Goal: Information Seeking & Learning: Find specific fact

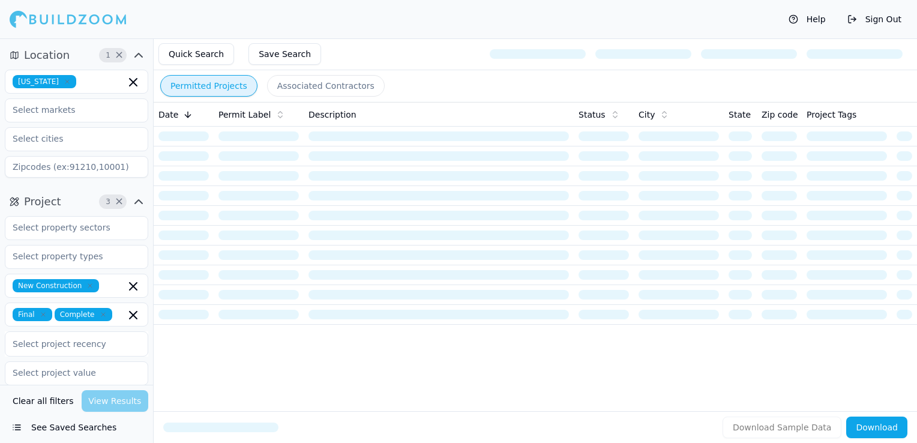
click at [64, 81] on icon "button" at bounding box center [67, 81] width 7 height 7
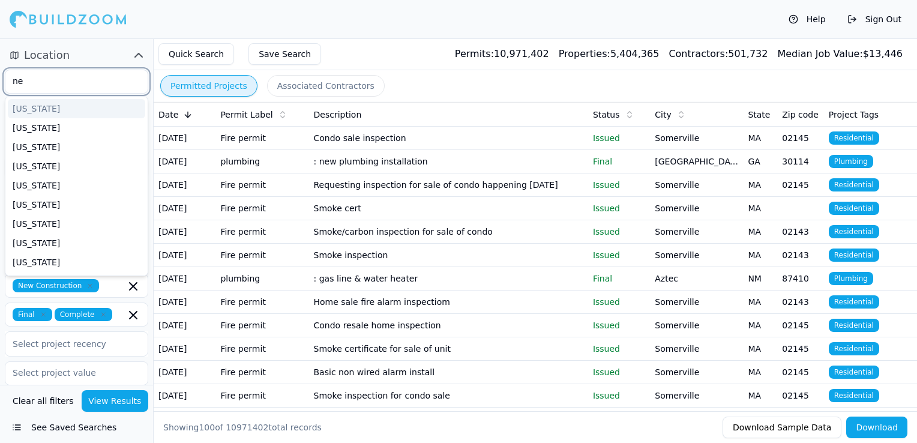
type input "new"
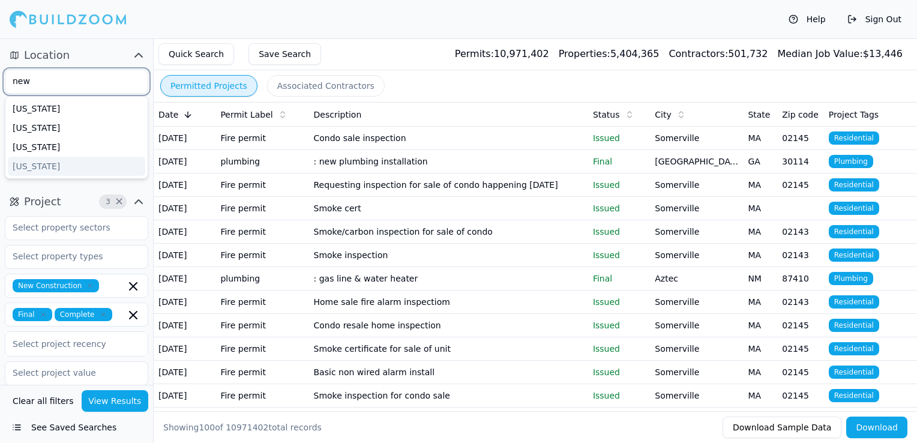
click at [46, 170] on div "[US_STATE]" at bounding box center [76, 166] width 137 height 19
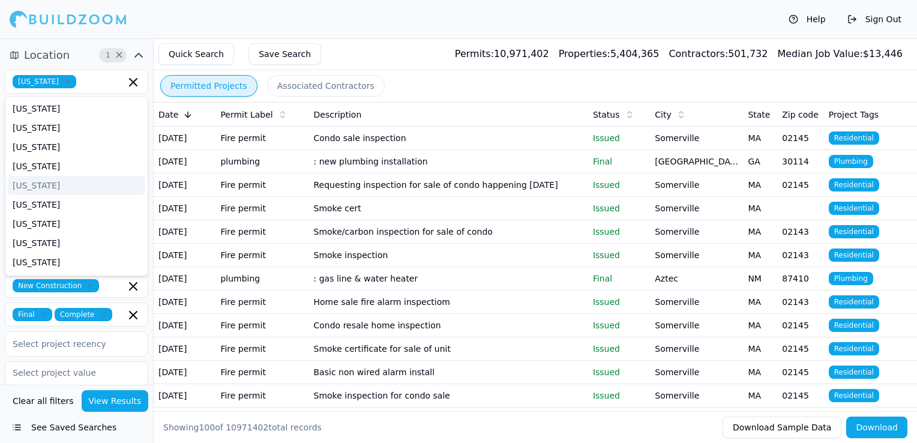
click at [370, 25] on div "Help Sign Out" at bounding box center [458, 19] width 917 height 38
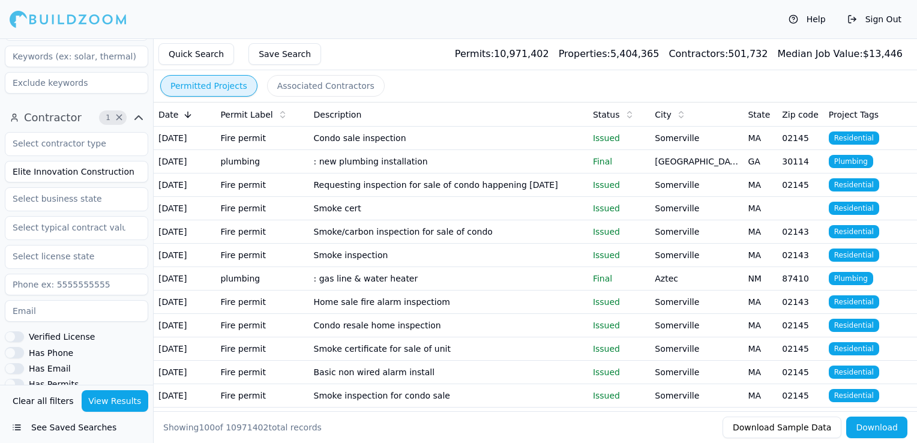
scroll to position [343, 0]
click at [58, 174] on input "Elite Innovation Construction" at bounding box center [76, 173] width 143 height 22
type input "JM Tile Design INC"
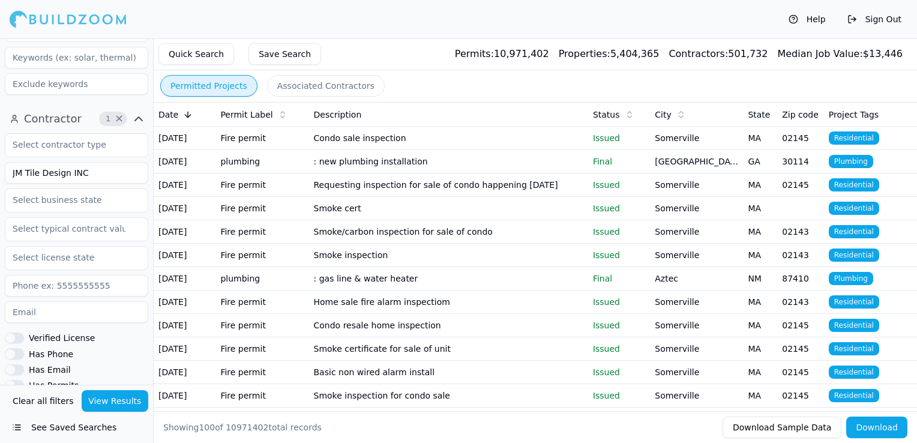
click at [116, 409] on button "View Results" at bounding box center [115, 401] width 67 height 22
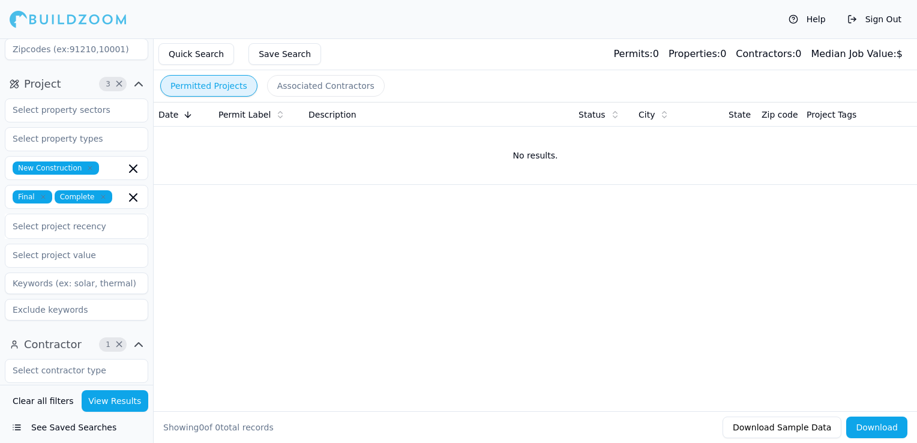
scroll to position [104, 0]
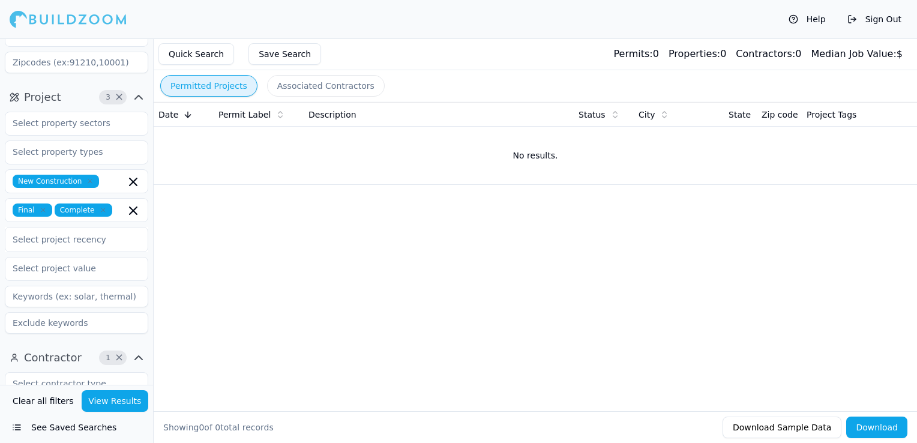
click at [41, 209] on icon "button" at bounding box center [43, 210] width 4 height 4
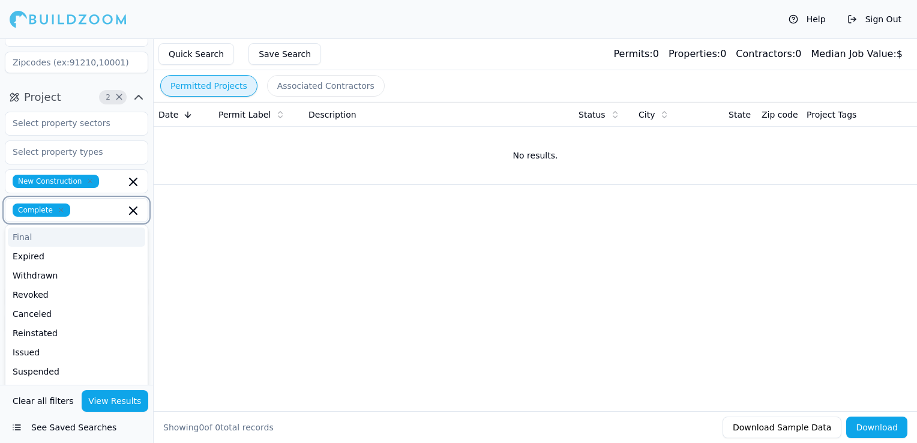
click at [60, 210] on icon "button" at bounding box center [61, 209] width 7 height 7
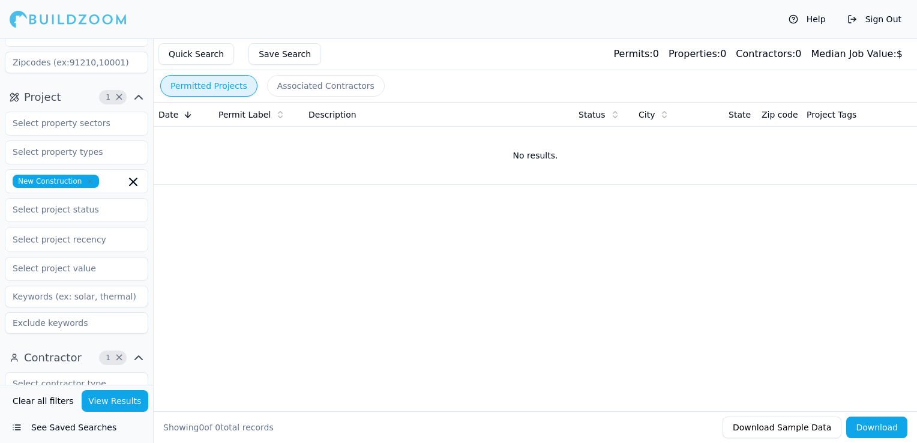
click at [105, 398] on button "View Results" at bounding box center [115, 401] width 67 height 22
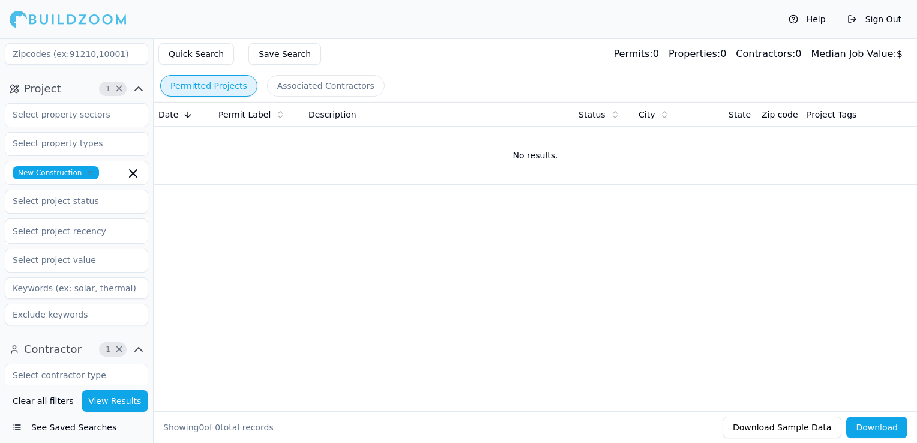
scroll to position [112, 0]
click at [86, 170] on icon "button" at bounding box center [89, 173] width 7 height 7
click at [127, 395] on button "View Results" at bounding box center [115, 401] width 67 height 22
click at [456, 290] on div "Date Permit Label Description Status City State Zip code Project Tags No result…" at bounding box center [535, 237] width 763 height 271
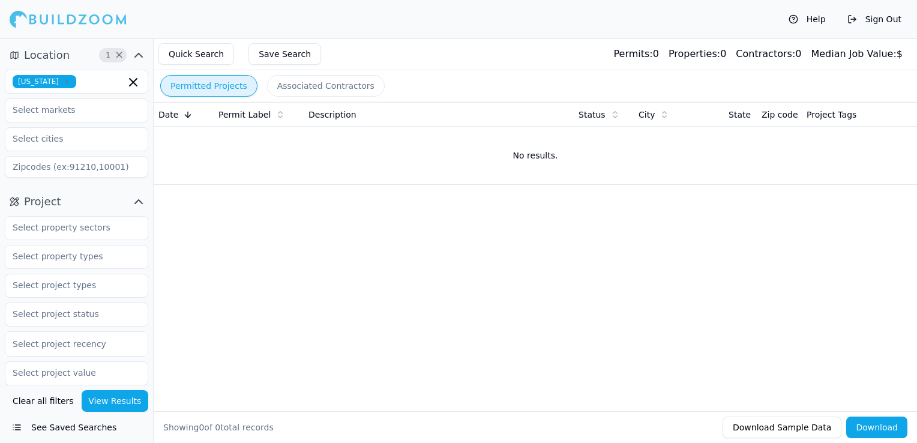
click at [64, 82] on icon "button" at bounding box center [67, 81] width 7 height 7
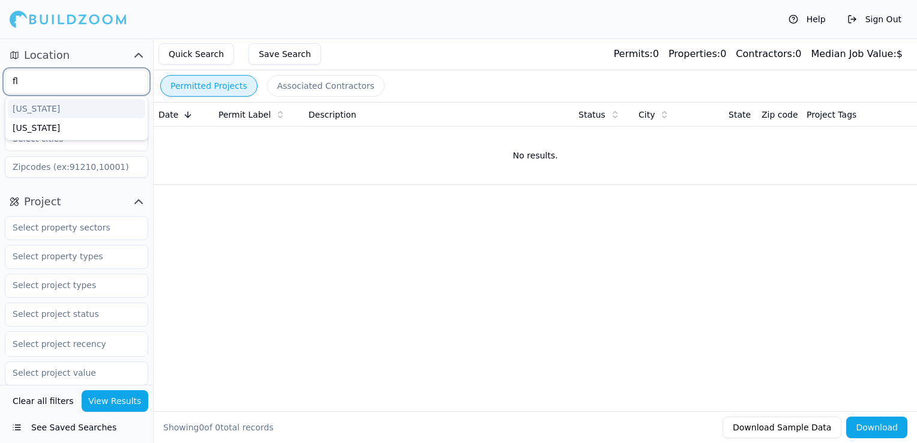
type input "flo"
click at [59, 109] on div "[US_STATE]" at bounding box center [76, 108] width 137 height 19
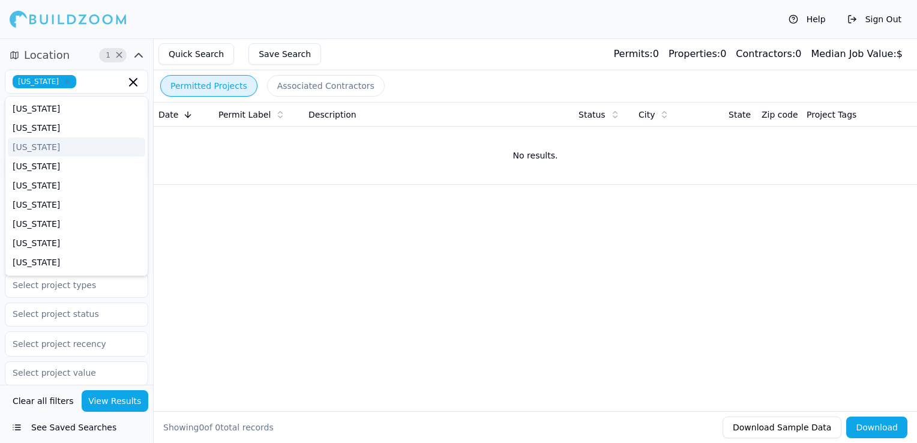
click at [266, 251] on div "Date Permit Label Description Status City State Zip code Project Tags No result…" at bounding box center [535, 237] width 763 height 271
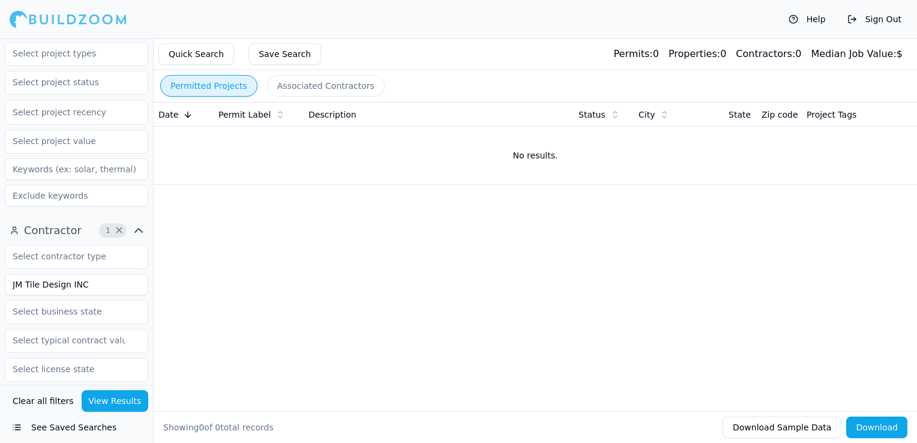
scroll to position [300, 0]
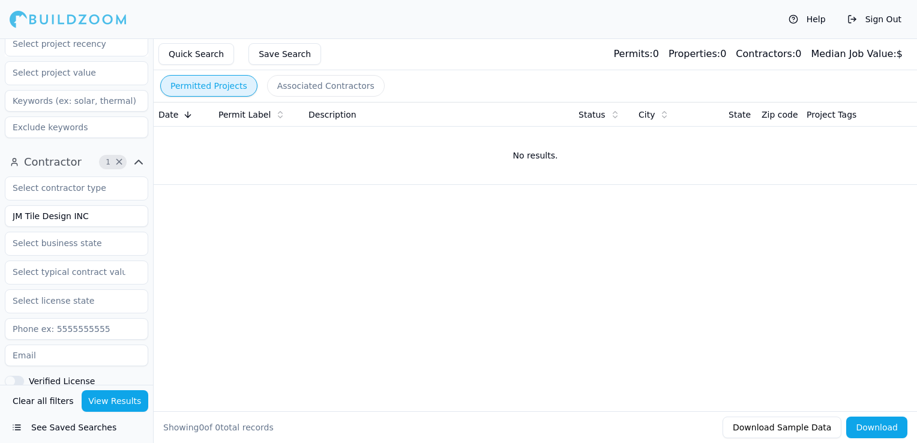
drag, startPoint x: 97, startPoint y: 224, endPoint x: 16, endPoint y: 203, distance: 84.3
click at [11, 206] on input "JM Tile Design INC" at bounding box center [76, 216] width 143 height 22
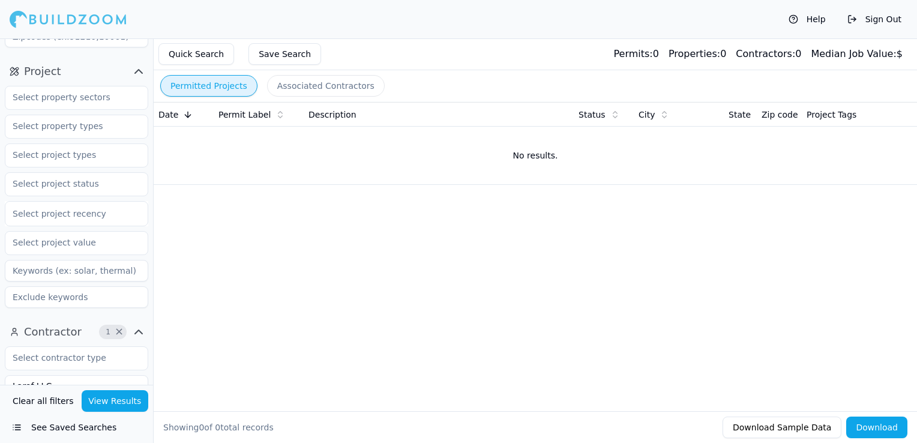
scroll to position [120, 0]
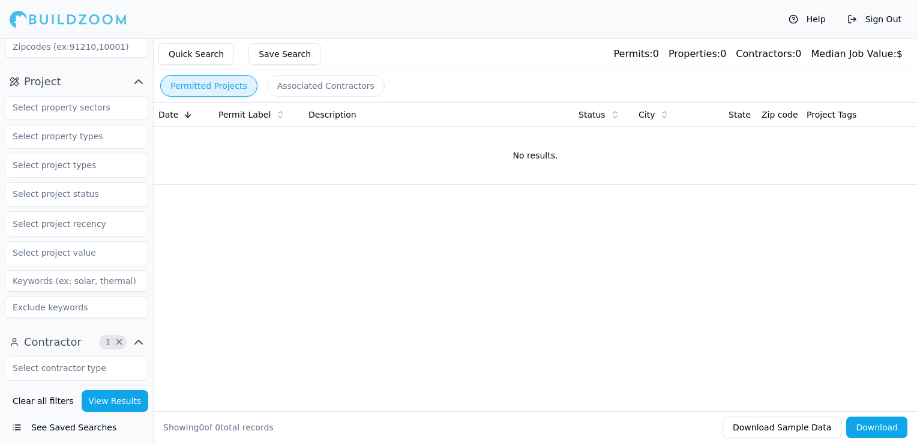
type input "Laref LLC"
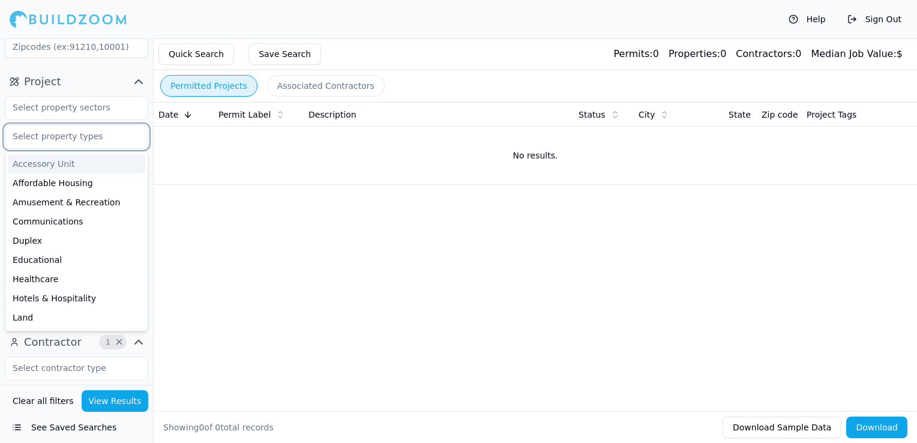
click at [61, 145] on input "text" at bounding box center [68, 136] width 127 height 22
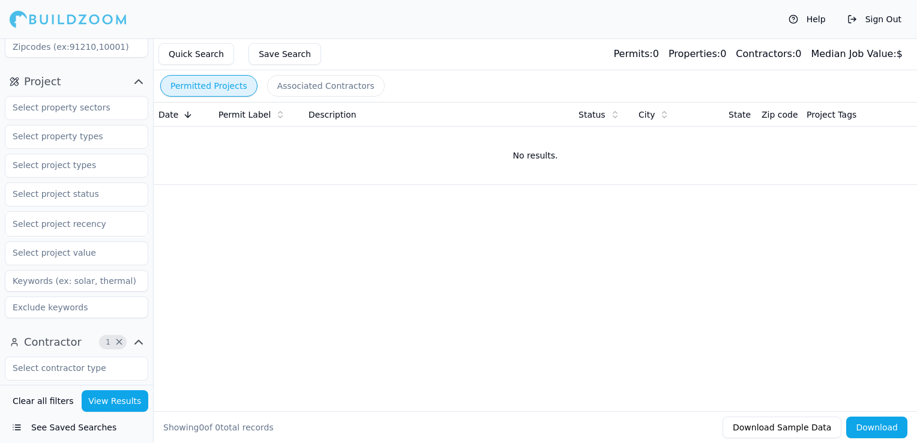
click at [235, 204] on div "Date Permit Label Description Status City State Zip code Project Tags No result…" at bounding box center [535, 237] width 763 height 271
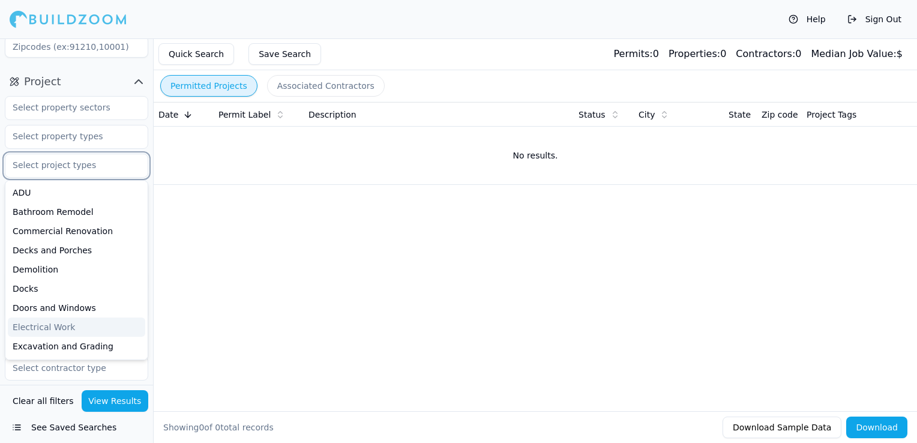
click at [56, 174] on input "text" at bounding box center [68, 165] width 127 height 22
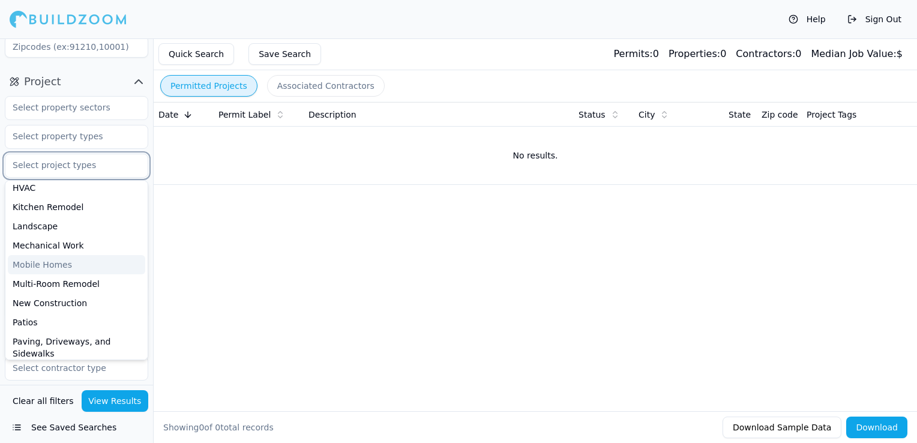
scroll to position [300, 0]
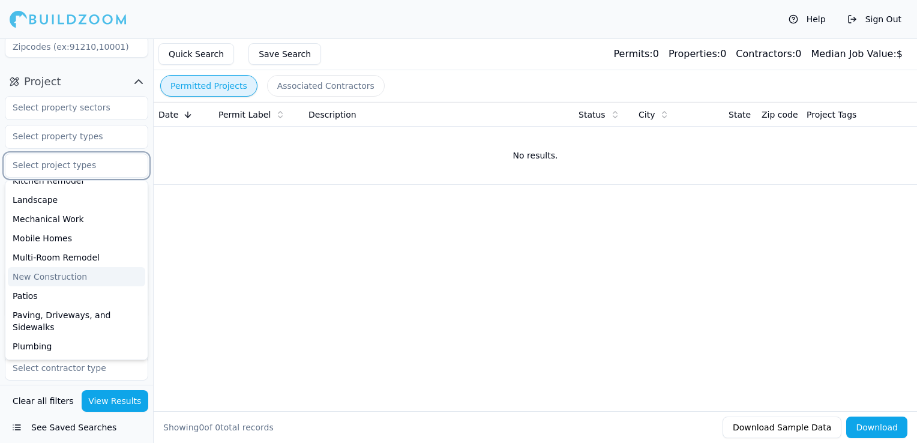
click at [50, 277] on div "New Construction" at bounding box center [76, 276] width 137 height 19
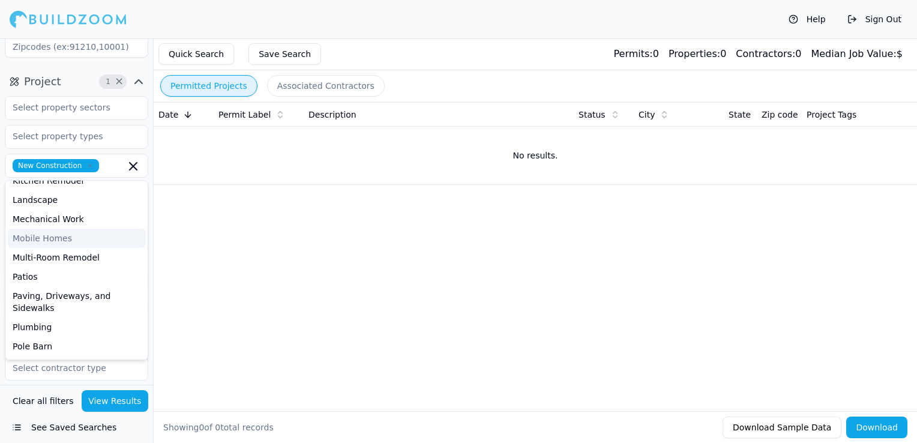
drag, startPoint x: 265, startPoint y: 255, endPoint x: 259, endPoint y: 254, distance: 6.1
click at [264, 255] on div "Date Permit Label Description Status City State Zip code Project Tags No result…" at bounding box center [535, 237] width 763 height 271
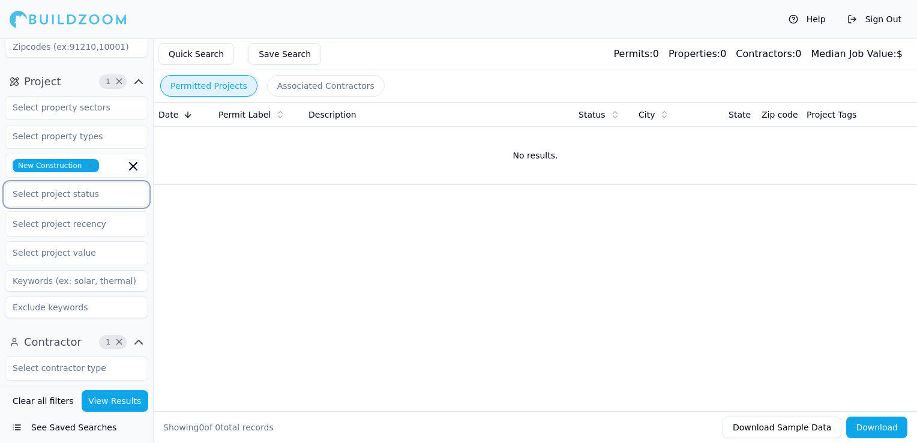
click at [37, 193] on input "text" at bounding box center [68, 194] width 127 height 22
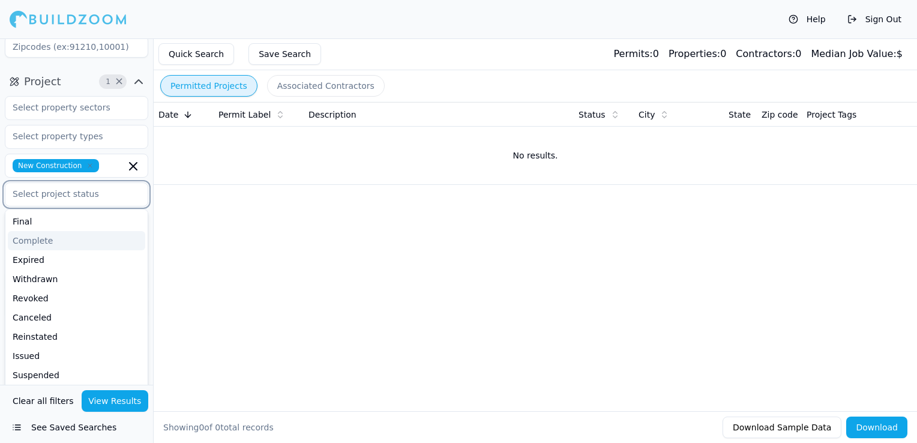
click at [41, 244] on div "Complete" at bounding box center [76, 240] width 137 height 19
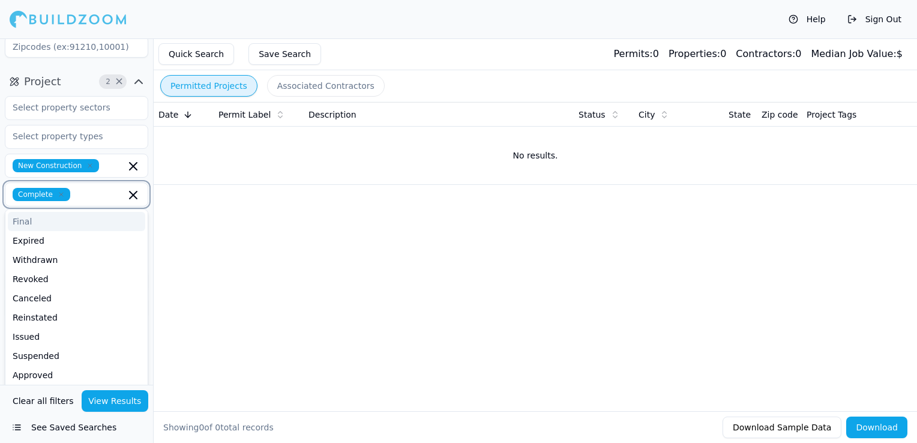
click at [86, 200] on input "text" at bounding box center [100, 194] width 50 height 13
click at [76, 222] on div "Final" at bounding box center [76, 221] width 137 height 19
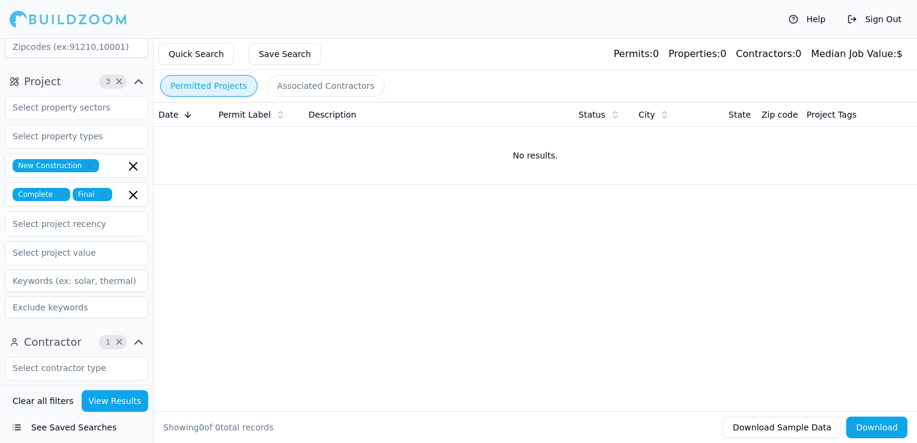
click at [120, 395] on button "View Results" at bounding box center [115, 401] width 67 height 22
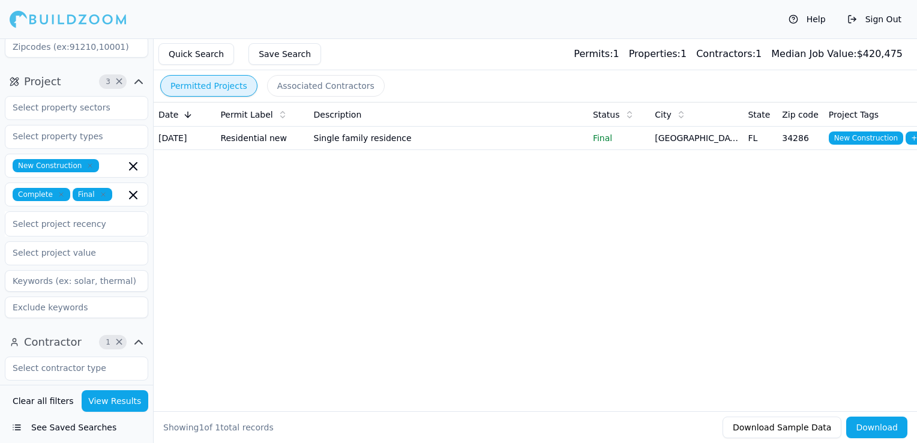
click at [456, 146] on td "Single family residence" at bounding box center [448, 138] width 279 height 23
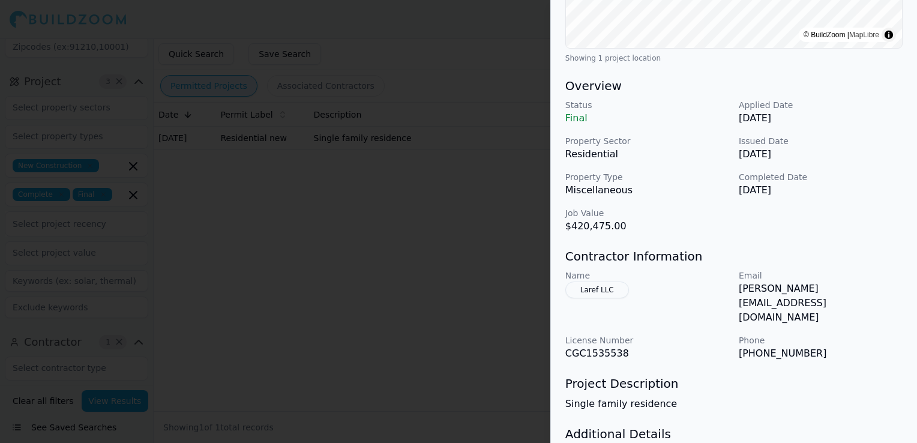
scroll to position [353, 0]
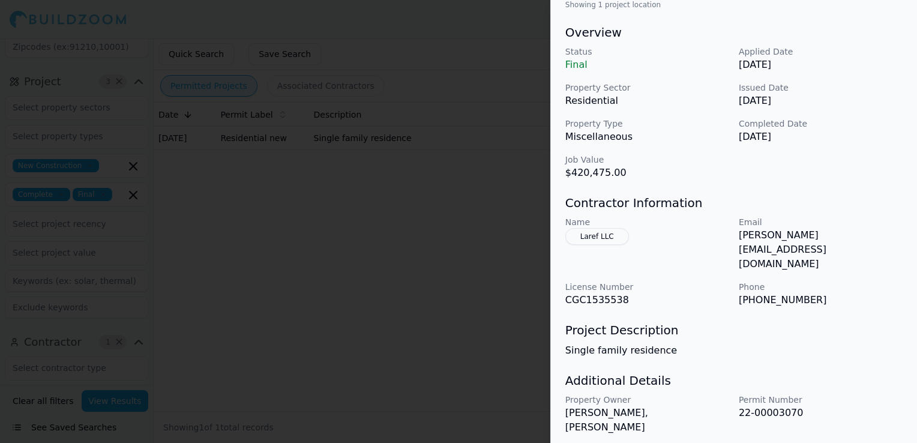
click at [434, 276] on div at bounding box center [458, 221] width 917 height 443
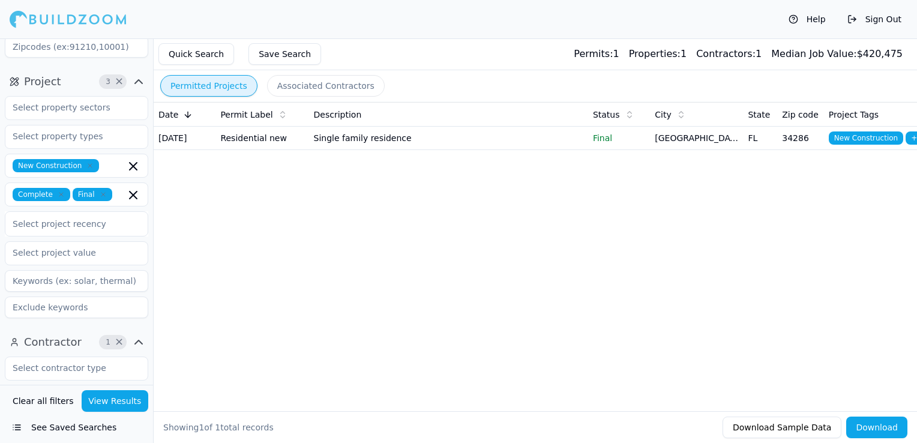
click at [58, 191] on icon "button" at bounding box center [61, 194] width 7 height 7
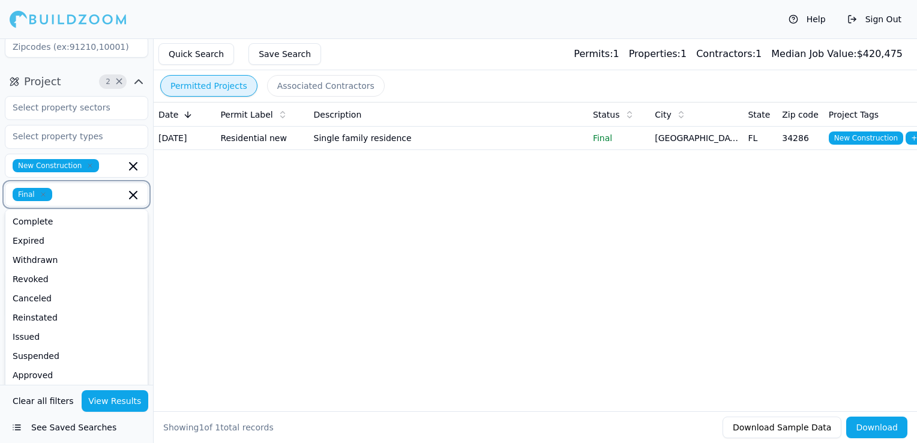
click at [41, 193] on icon "button" at bounding box center [43, 195] width 4 height 4
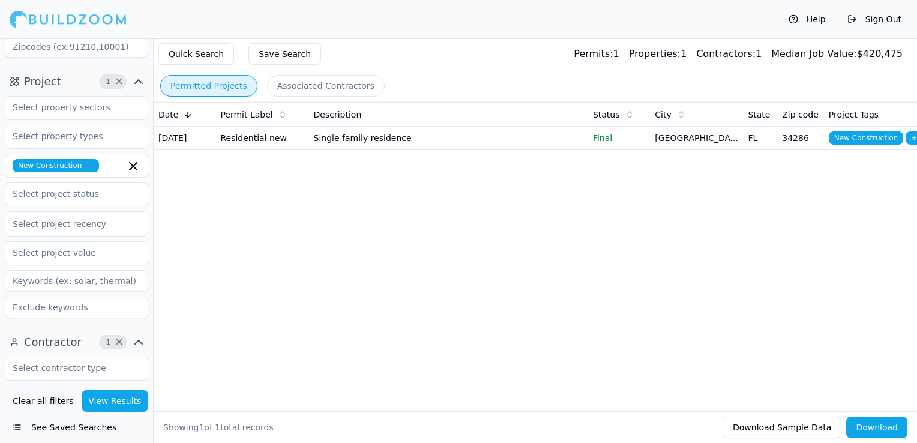
click at [113, 403] on button "View Results" at bounding box center [115, 401] width 67 height 22
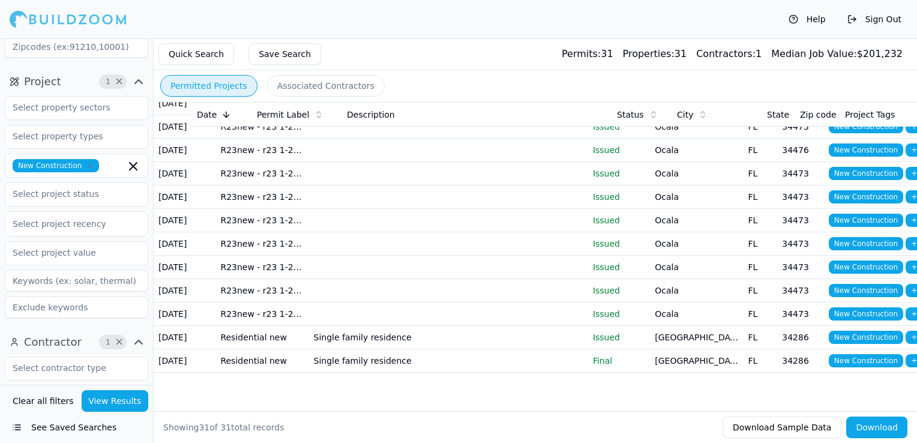
scroll to position [758, 0]
click at [476, 326] on td "Single family residence" at bounding box center [448, 337] width 279 height 23
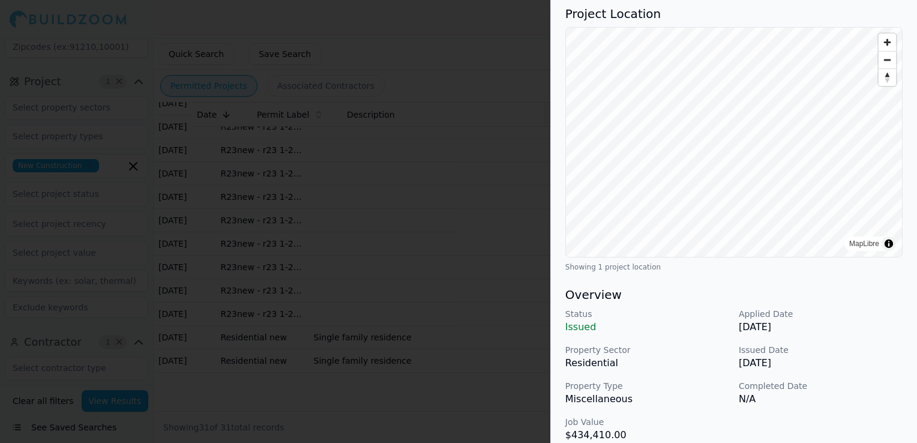
scroll to position [120, 0]
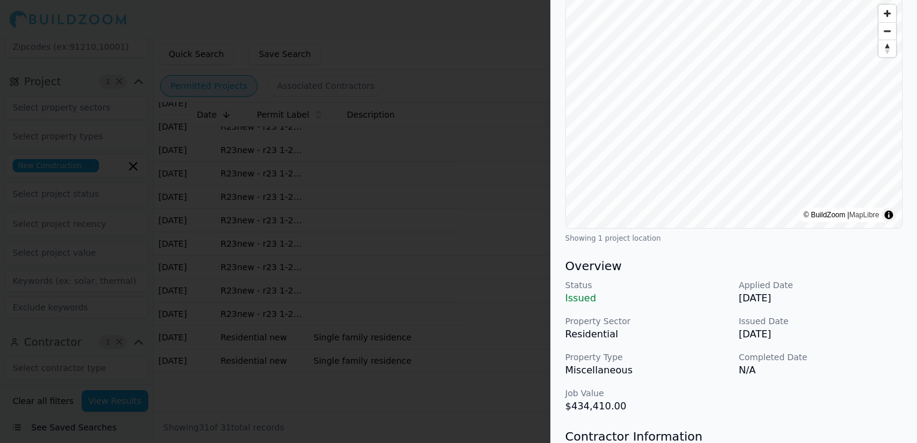
click at [381, 322] on div at bounding box center [458, 221] width 917 height 443
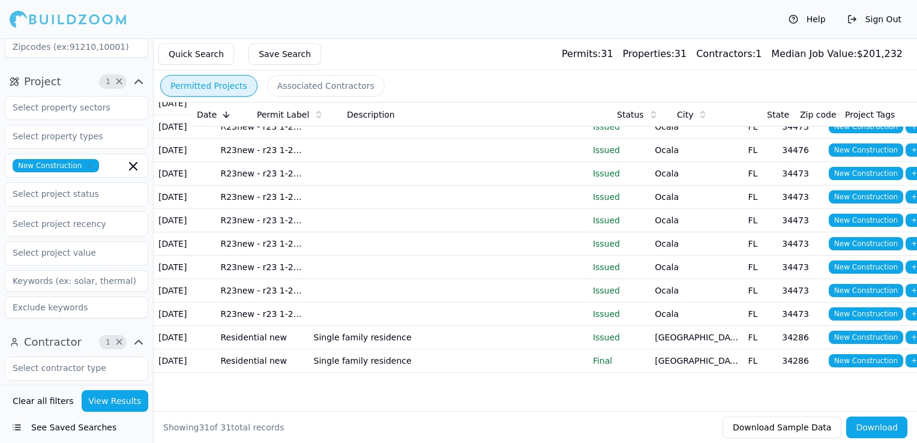
scroll to position [0, 0]
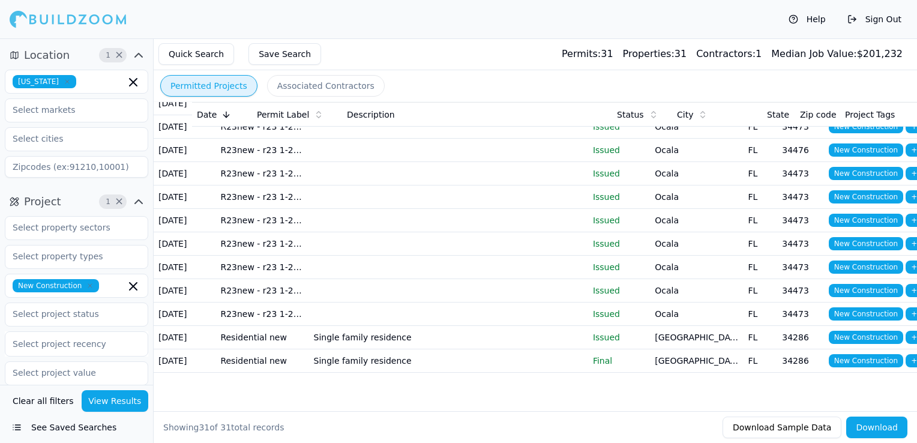
click at [52, 52] on span "Location" at bounding box center [47, 55] width 46 height 17
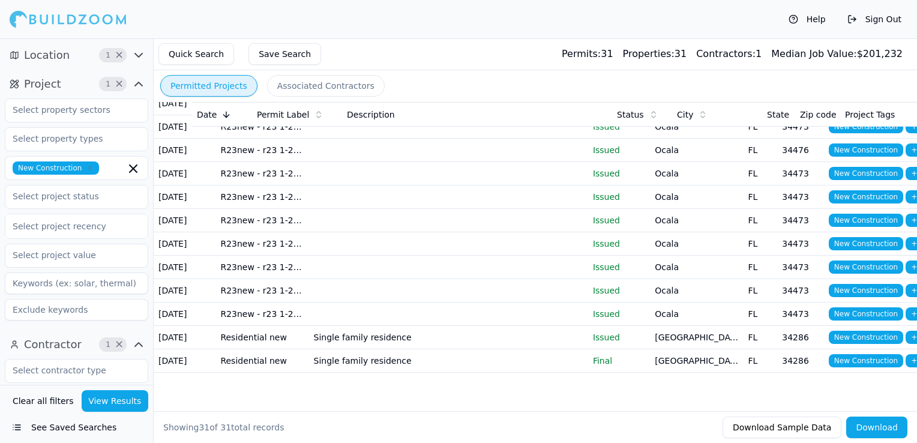
click at [136, 57] on icon "button" at bounding box center [138, 55] width 14 height 14
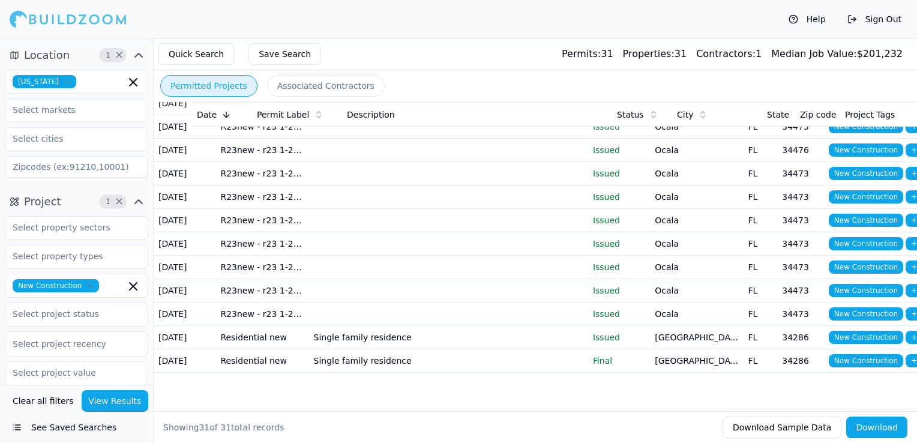
click at [64, 78] on icon "button" at bounding box center [67, 81] width 7 height 7
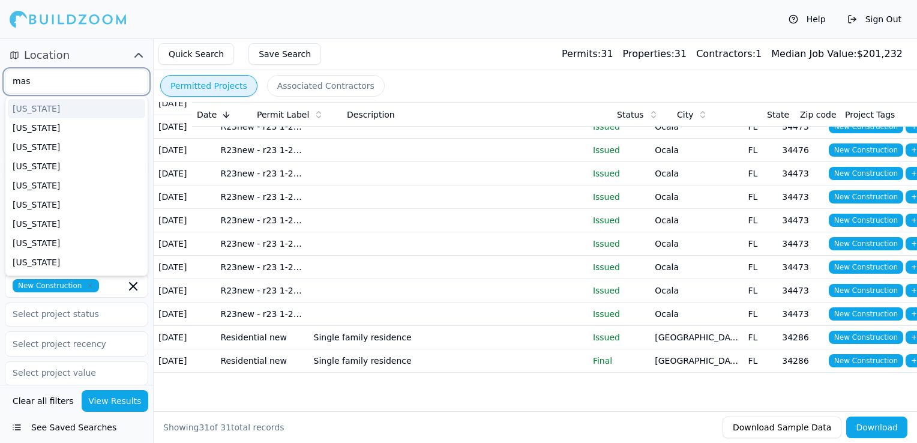
type input "mass"
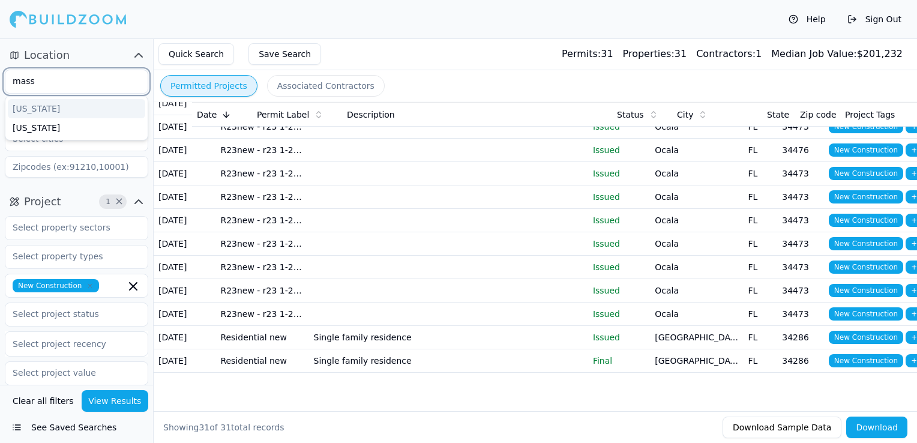
click at [51, 104] on div "[US_STATE]" at bounding box center [76, 108] width 137 height 19
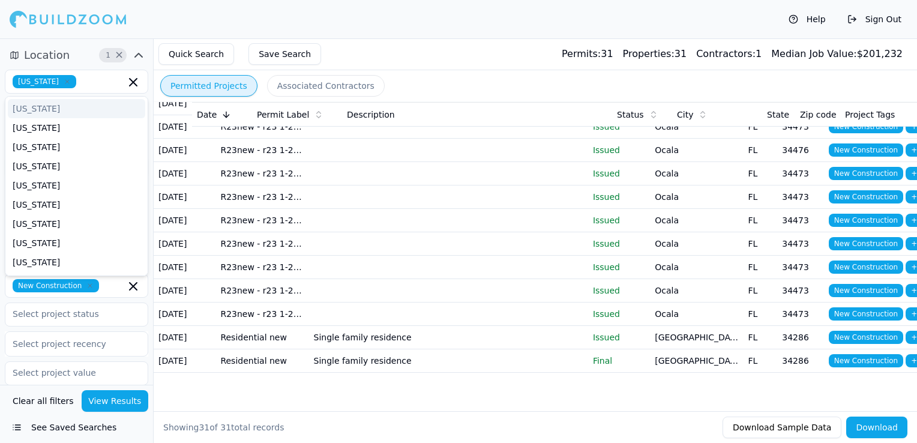
click at [298, 35] on div "Help Sign Out" at bounding box center [458, 19] width 917 height 38
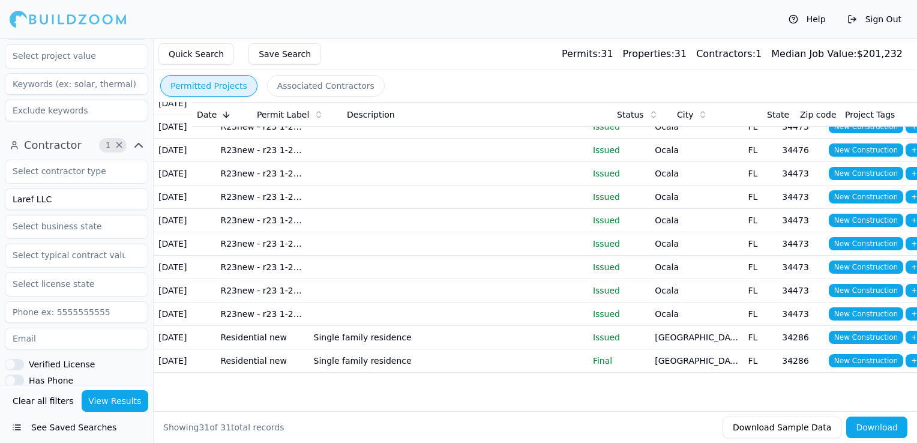
scroll to position [322, 0]
drag, startPoint x: 54, startPoint y: 196, endPoint x: -2, endPoint y: 194, distance: 56.4
click at [0, 194] on html "Help Sign Out Location 1 × [US_STATE] Project 1 × New Construction Select proje…" at bounding box center [458, 221] width 917 height 443
type input "Boston Best Construction"
click at [119, 391] on button "View Results" at bounding box center [115, 401] width 67 height 22
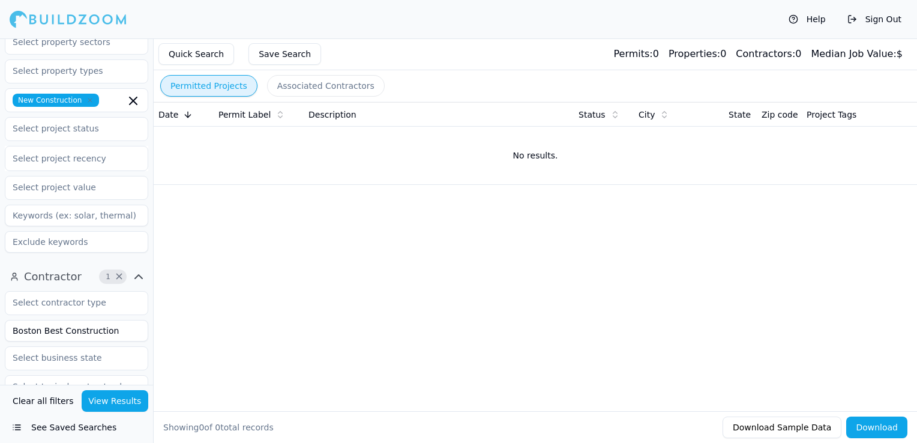
scroll to position [22, 0]
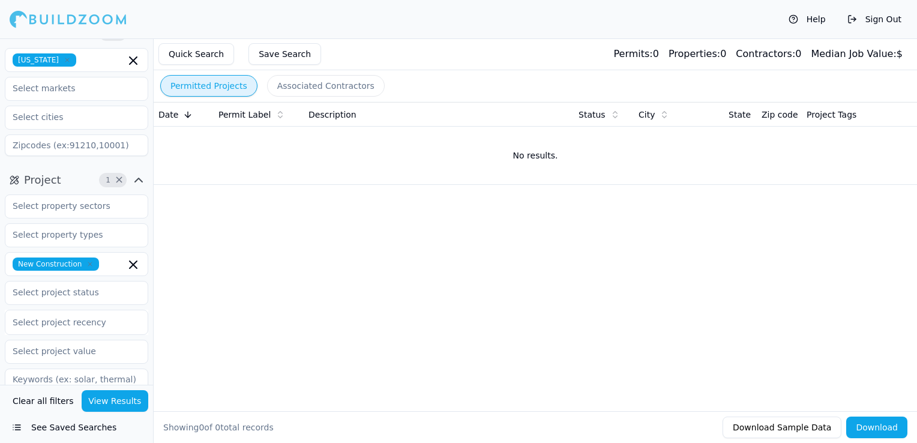
click at [86, 264] on icon "button" at bounding box center [89, 263] width 7 height 7
click at [113, 409] on button "View Results" at bounding box center [115, 401] width 67 height 22
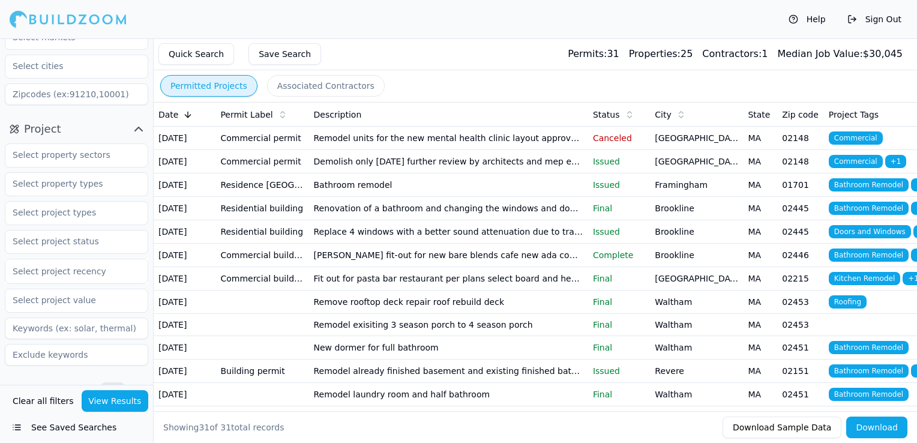
scroll to position [142, 0]
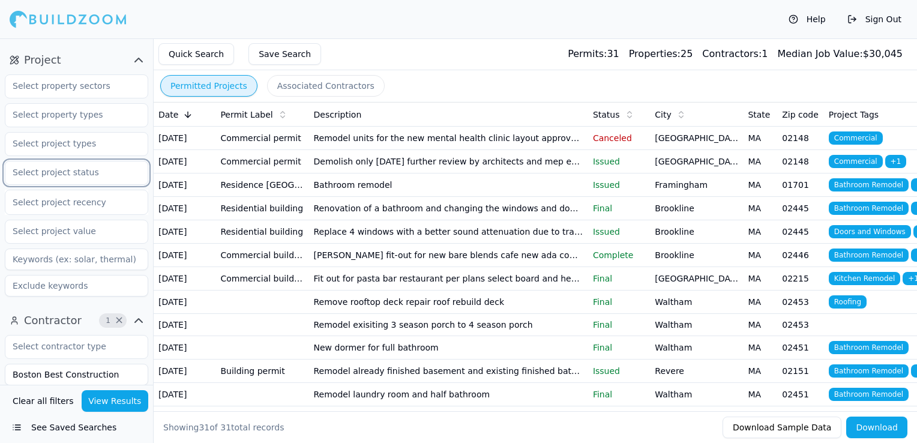
click at [38, 174] on input "text" at bounding box center [68, 172] width 127 height 22
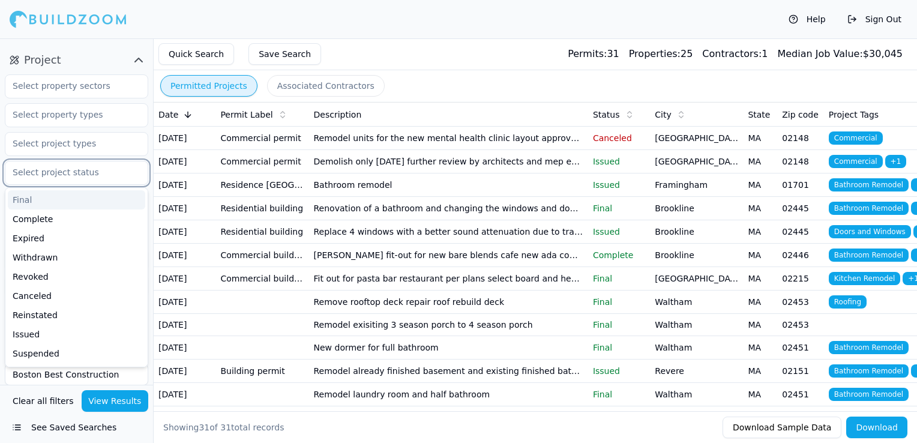
click at [39, 207] on div "Final" at bounding box center [76, 199] width 137 height 19
click at [39, 196] on div "Complete" at bounding box center [76, 199] width 137 height 19
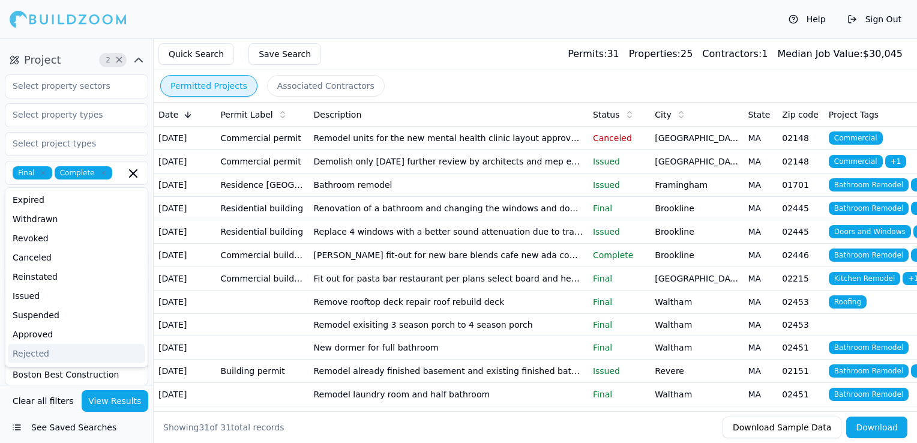
click at [115, 407] on button "View Results" at bounding box center [115, 401] width 67 height 22
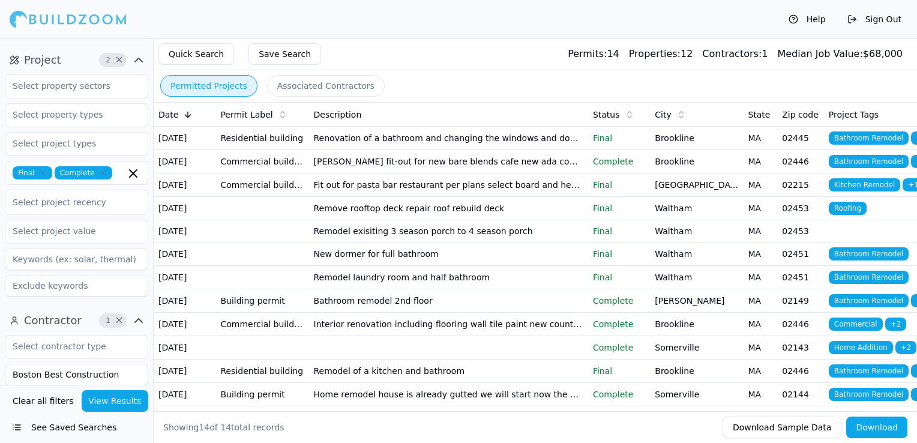
click at [524, 144] on td "Renovation of a bathroom and changing the windows and doors from the kitchen. C…" at bounding box center [448, 138] width 279 height 23
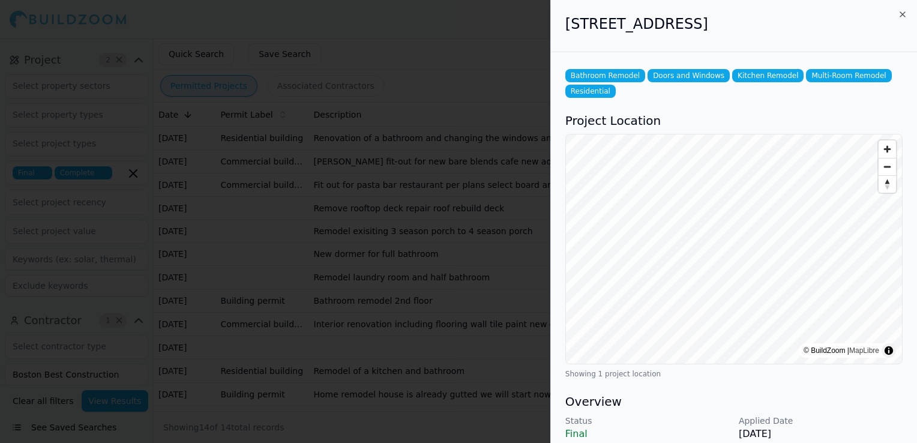
click at [418, 210] on div at bounding box center [458, 221] width 917 height 443
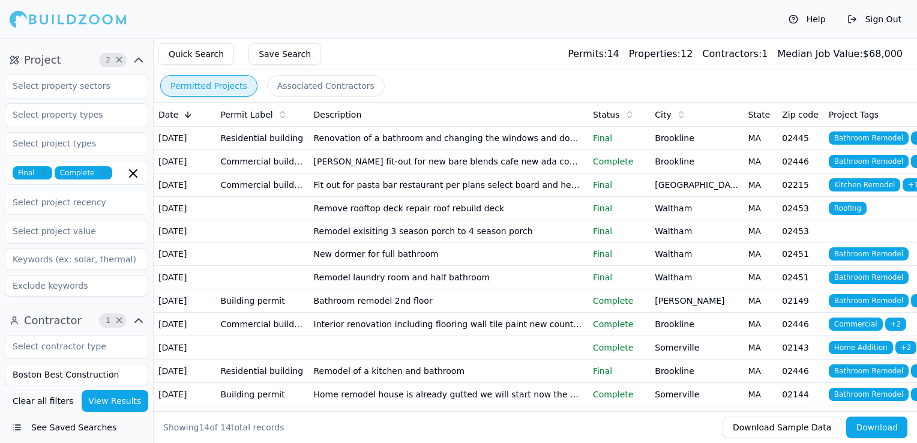
click at [425, 173] on td "[PERSON_NAME] fit-out for new bare blends cafe new ada compliant bathroom insta…" at bounding box center [448, 161] width 279 height 23
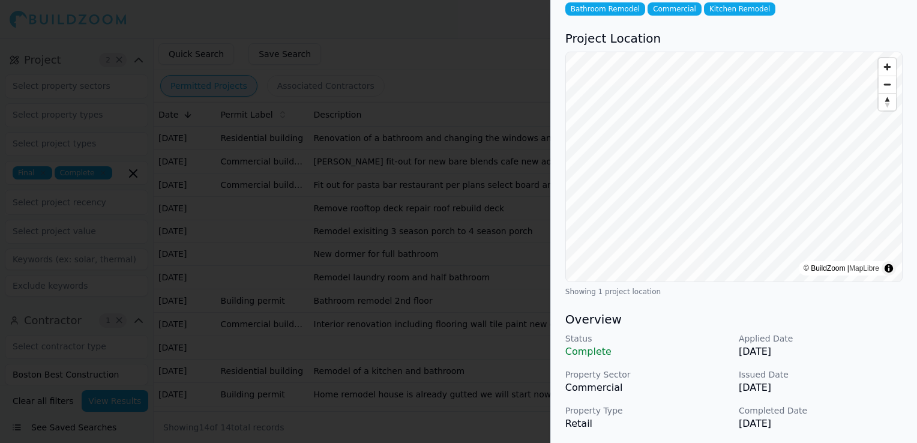
scroll to position [60, 0]
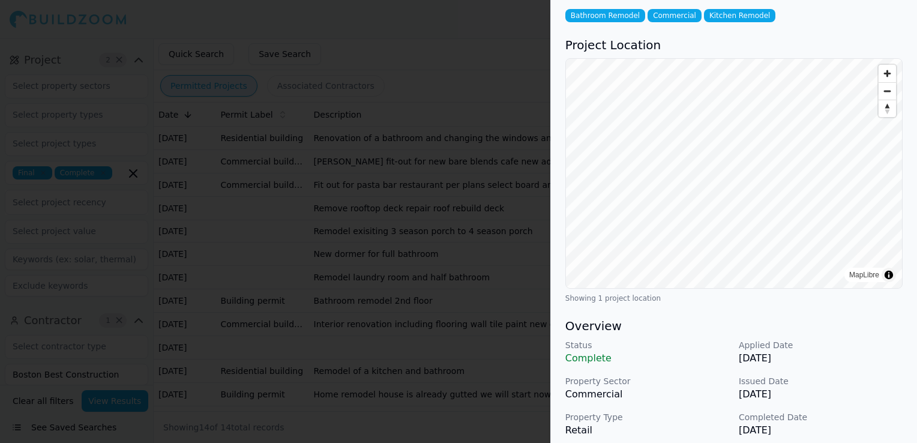
click at [497, 157] on div at bounding box center [458, 221] width 917 height 443
